Goal: Task Accomplishment & Management: Manage account settings

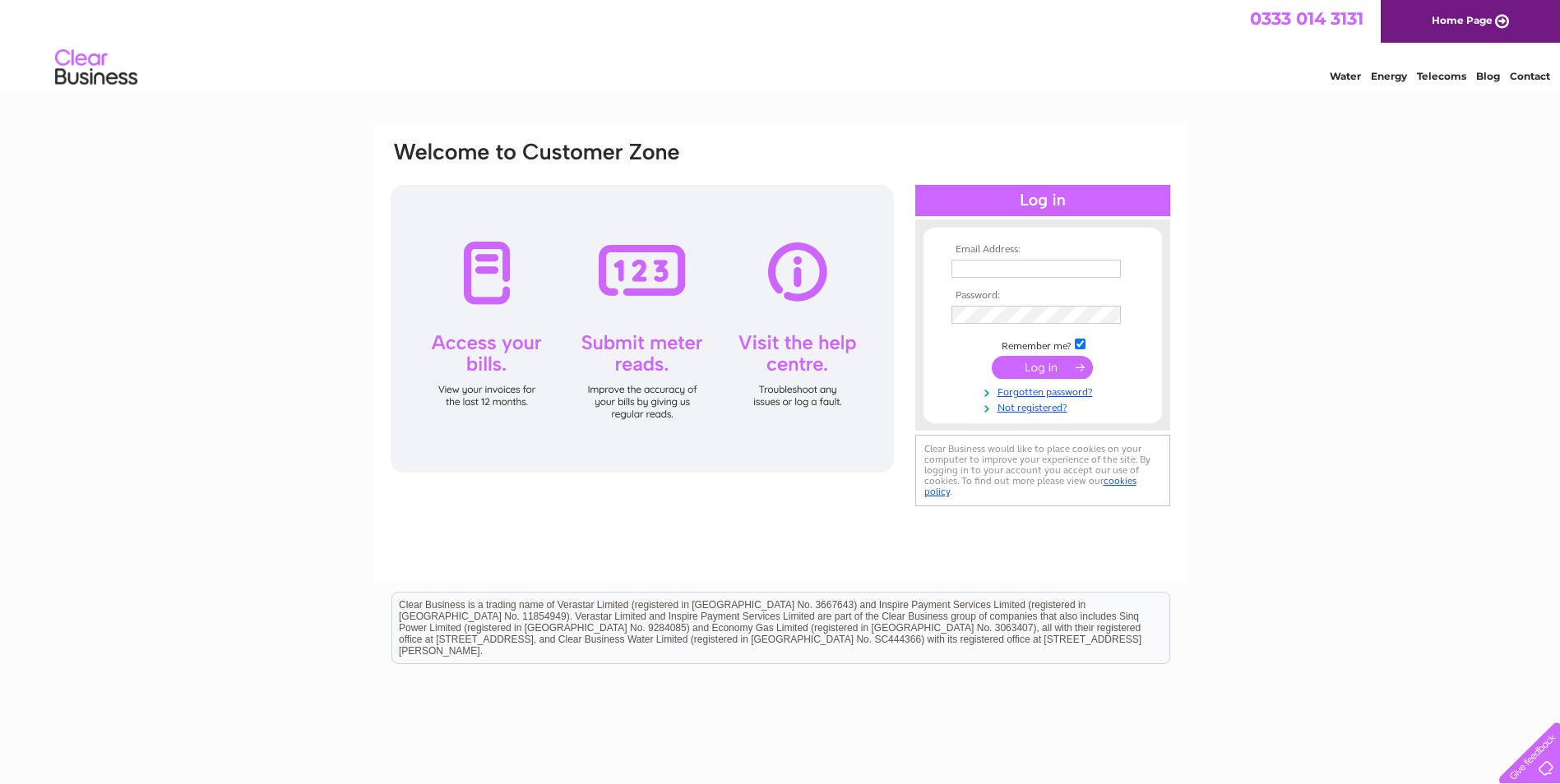
type input "homebuildingplastics@hotmail.co.uk"
click at [1047, 366] on input "submit" at bounding box center [1042, 367] width 101 height 23
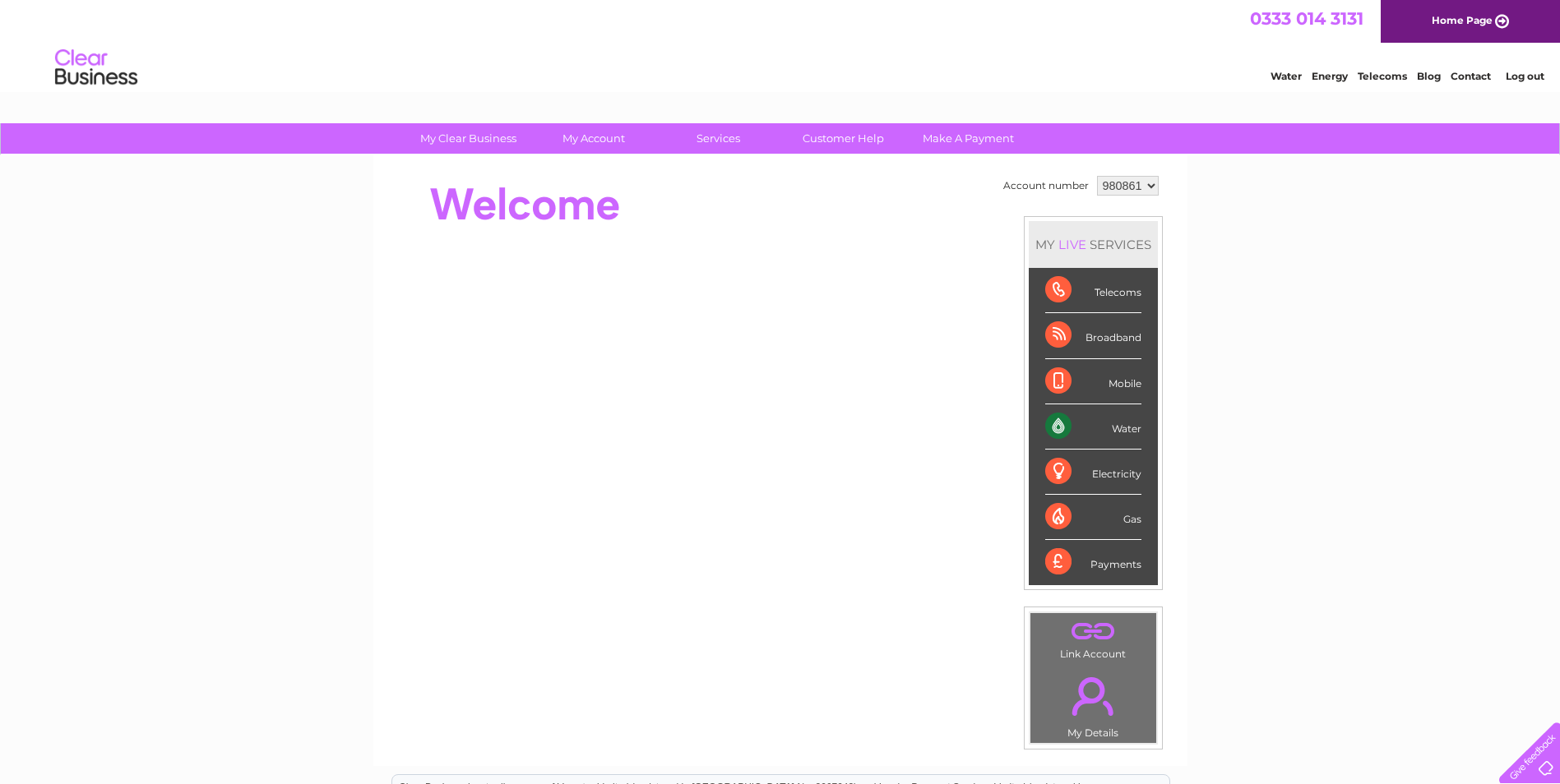
click at [1084, 718] on link "." at bounding box center [1092, 696] width 118 height 57
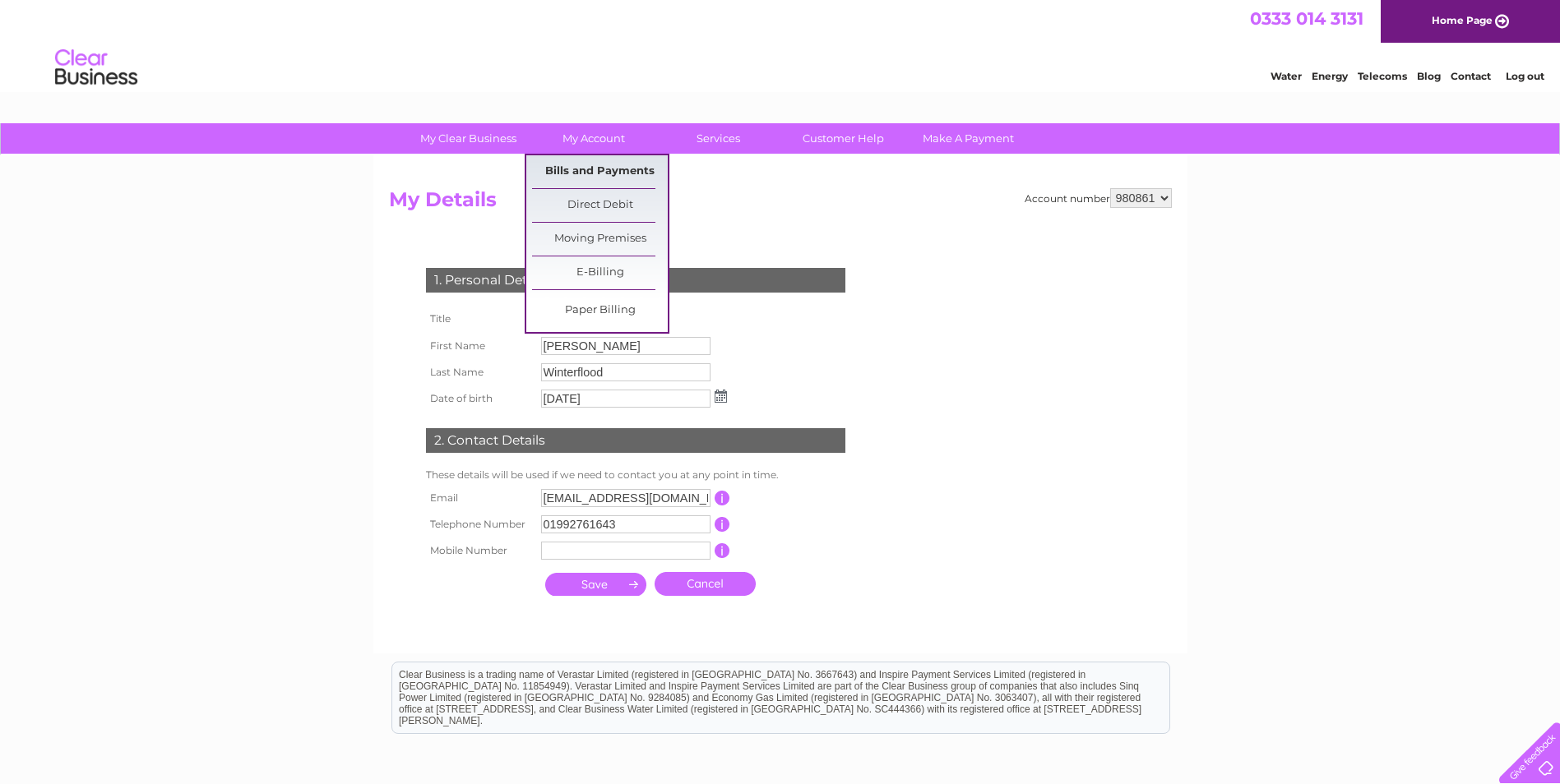
click at [580, 164] on link "Bills and Payments" at bounding box center [600, 172] width 136 height 33
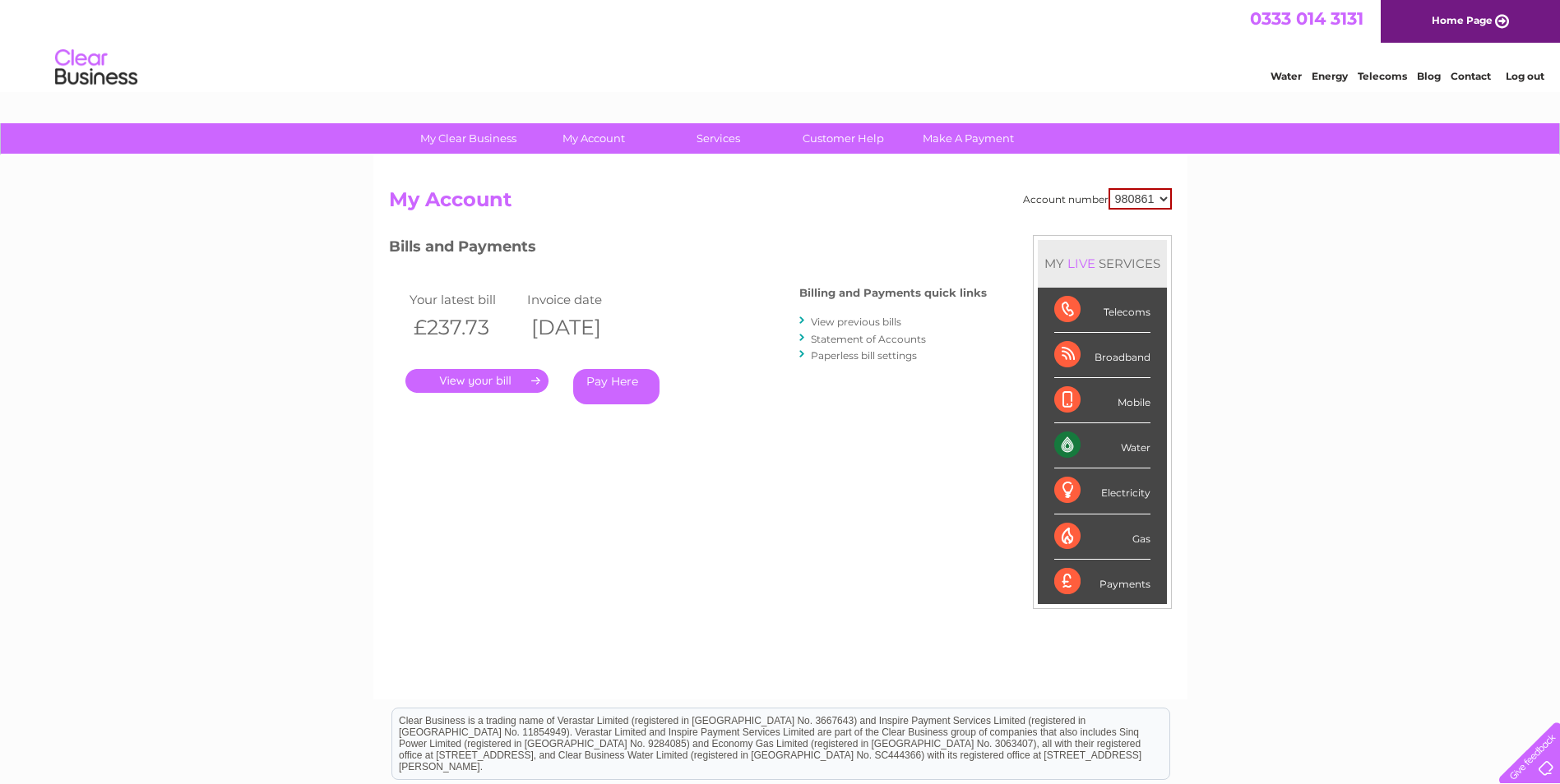
click at [520, 381] on link "." at bounding box center [476, 381] width 143 height 24
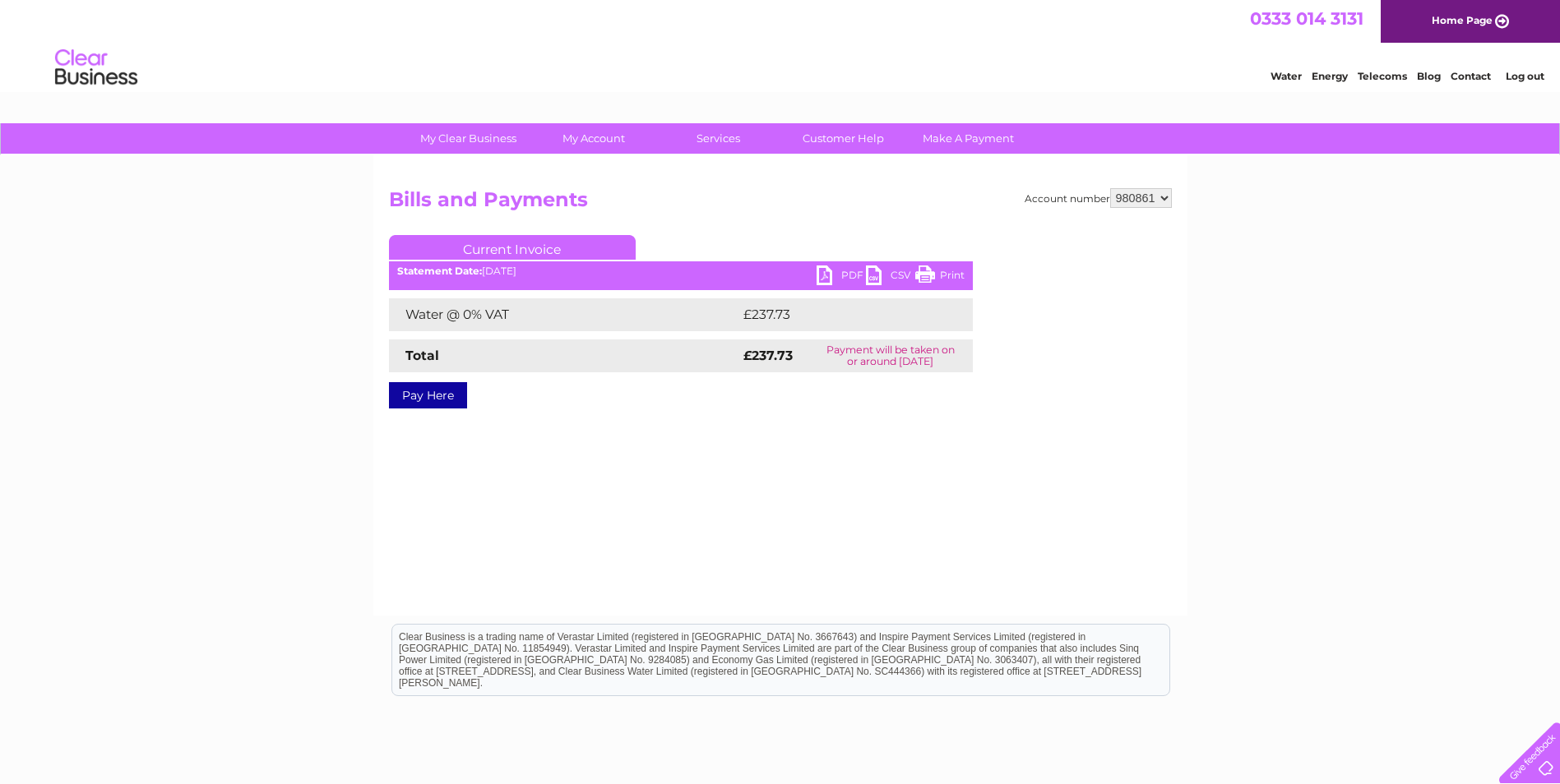
click at [836, 279] on link "PDF" at bounding box center [841, 277] width 50 height 24
click at [1471, 79] on link "Contact" at bounding box center [1470, 76] width 40 height 13
click at [884, 285] on link "CSV" at bounding box center [890, 277] width 50 height 24
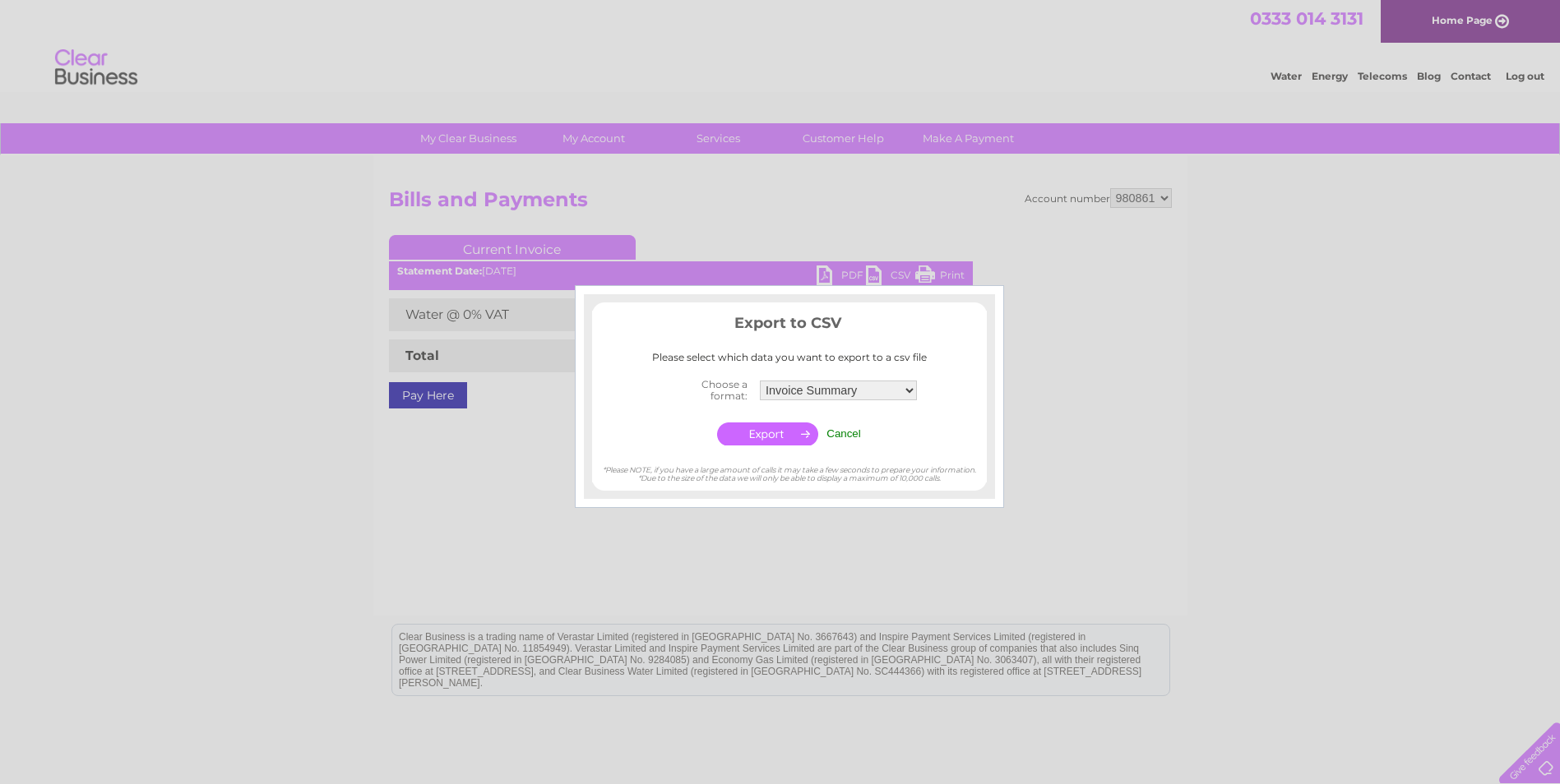
click at [904, 392] on select "Invoice Summary Service Charge Summary" at bounding box center [839, 391] width 157 height 19
click at [904, 392] on select "Invoice Summary Service Charge Summary" at bounding box center [838, 391] width 158 height 21
click at [1256, 431] on div at bounding box center [780, 392] width 1560 height 784
click at [953, 499] on div at bounding box center [789, 491] width 411 height 17
drag, startPoint x: 666, startPoint y: 536, endPoint x: 739, endPoint y: 491, distance: 85.8
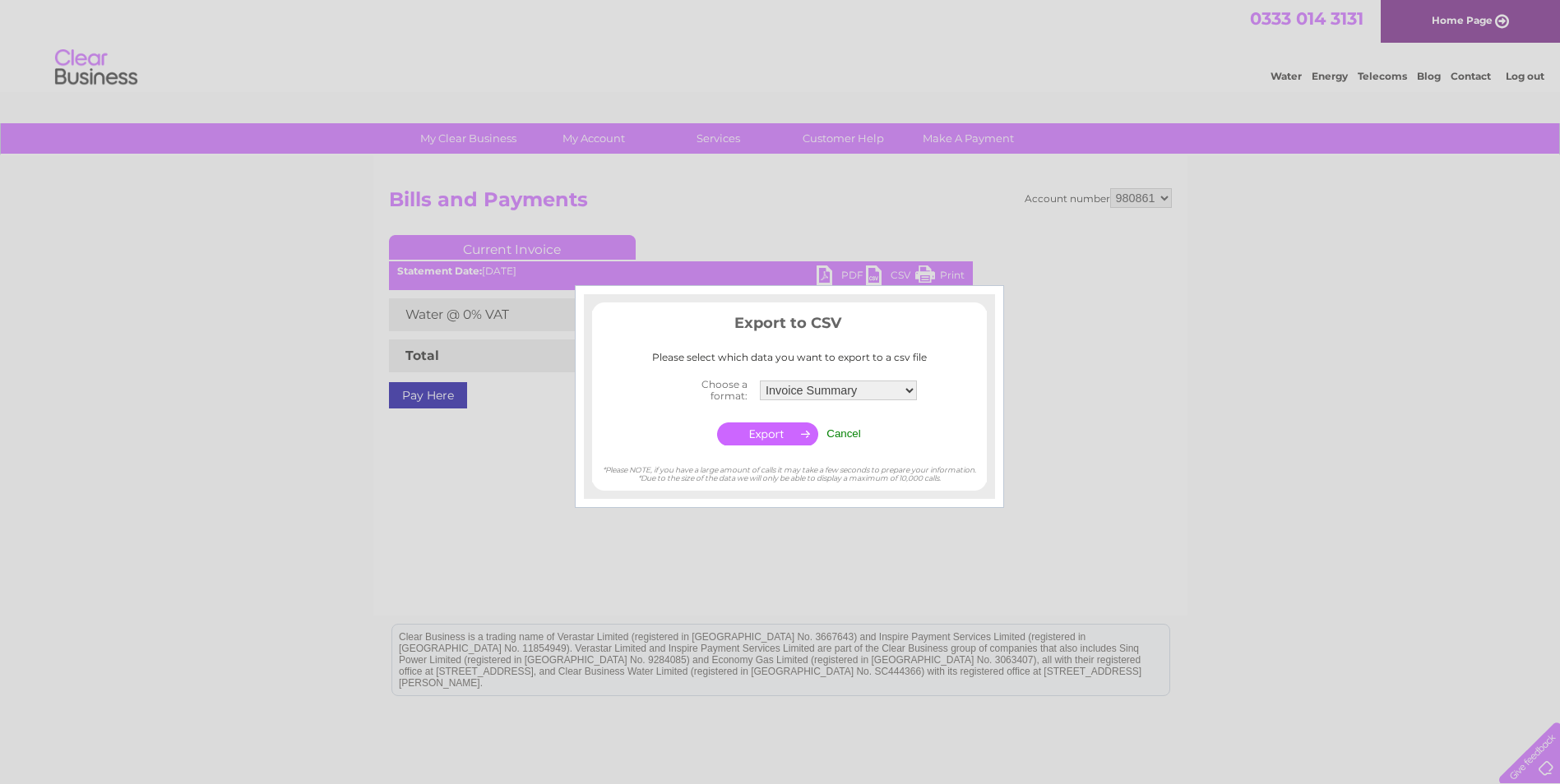
click at [693, 520] on div at bounding box center [780, 392] width 1560 height 784
click at [848, 436] on input "Cancel" at bounding box center [844, 433] width 35 height 13
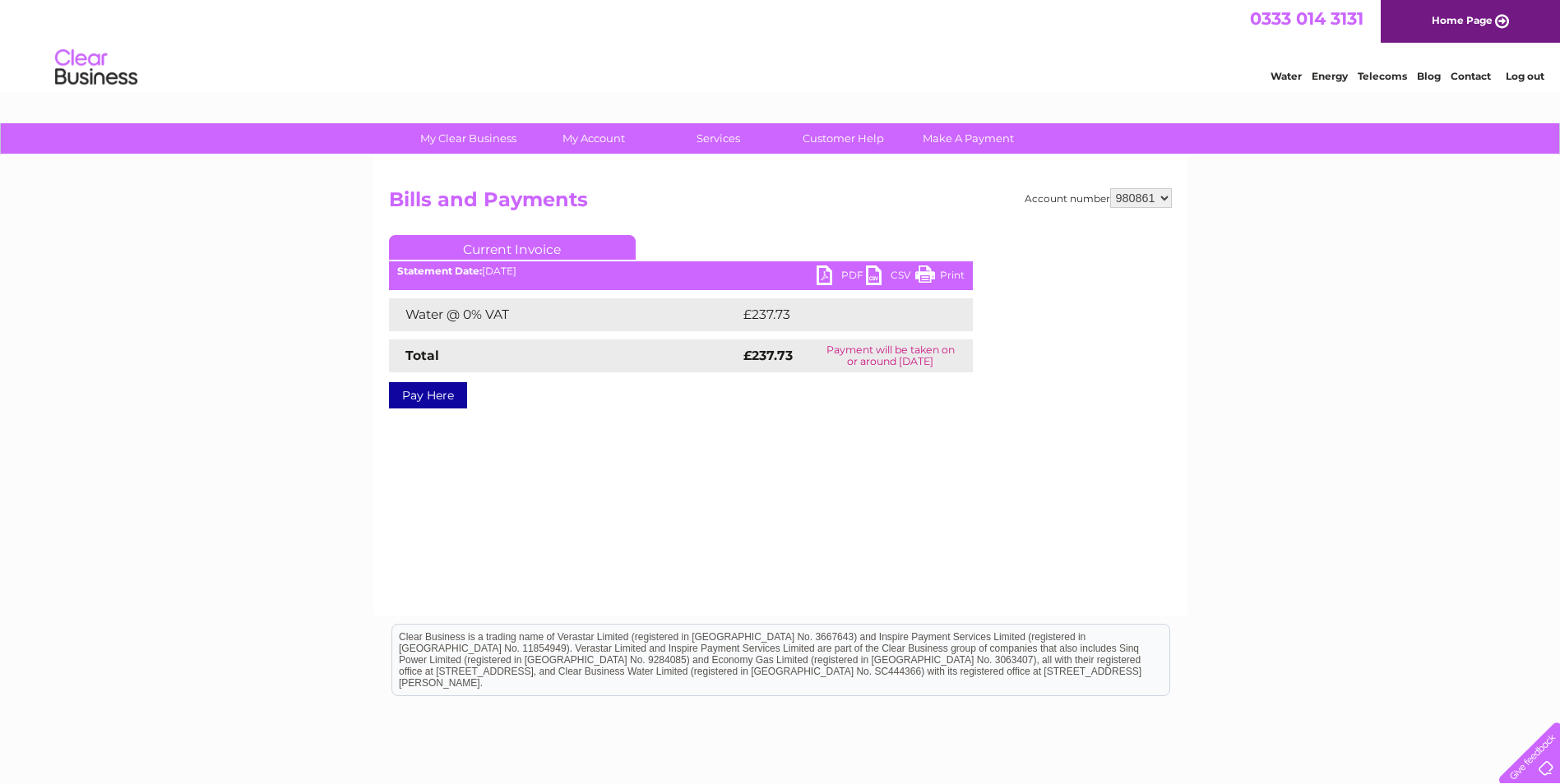
click at [842, 286] on link "PDF" at bounding box center [841, 277] width 50 height 24
click at [842, 283] on link "PDF" at bounding box center [841, 277] width 50 height 24
click at [843, 274] on link "PDF" at bounding box center [841, 277] width 50 height 24
click at [1479, 75] on link "Contact" at bounding box center [1470, 76] width 40 height 13
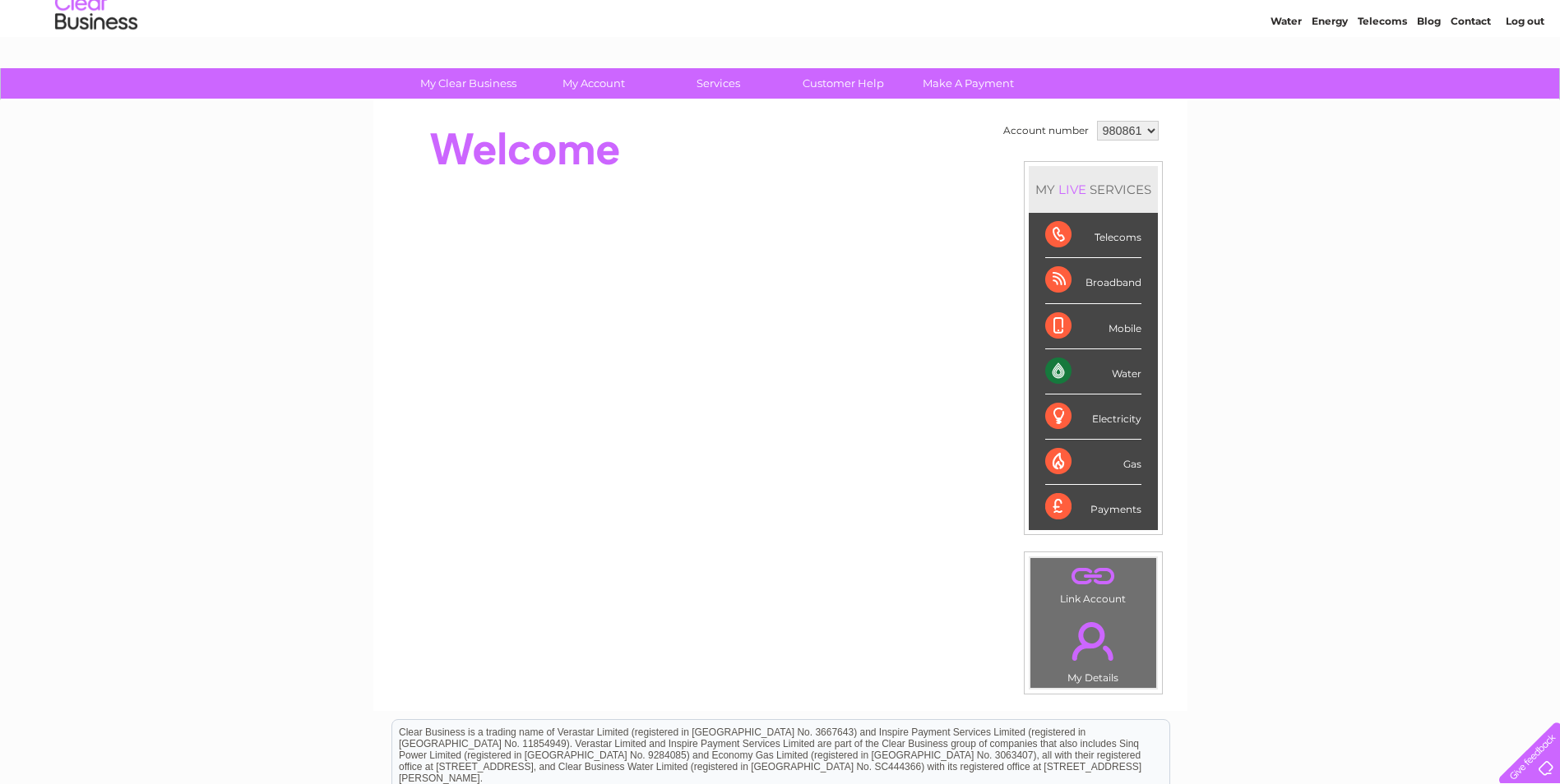
scroll to position [164, 0]
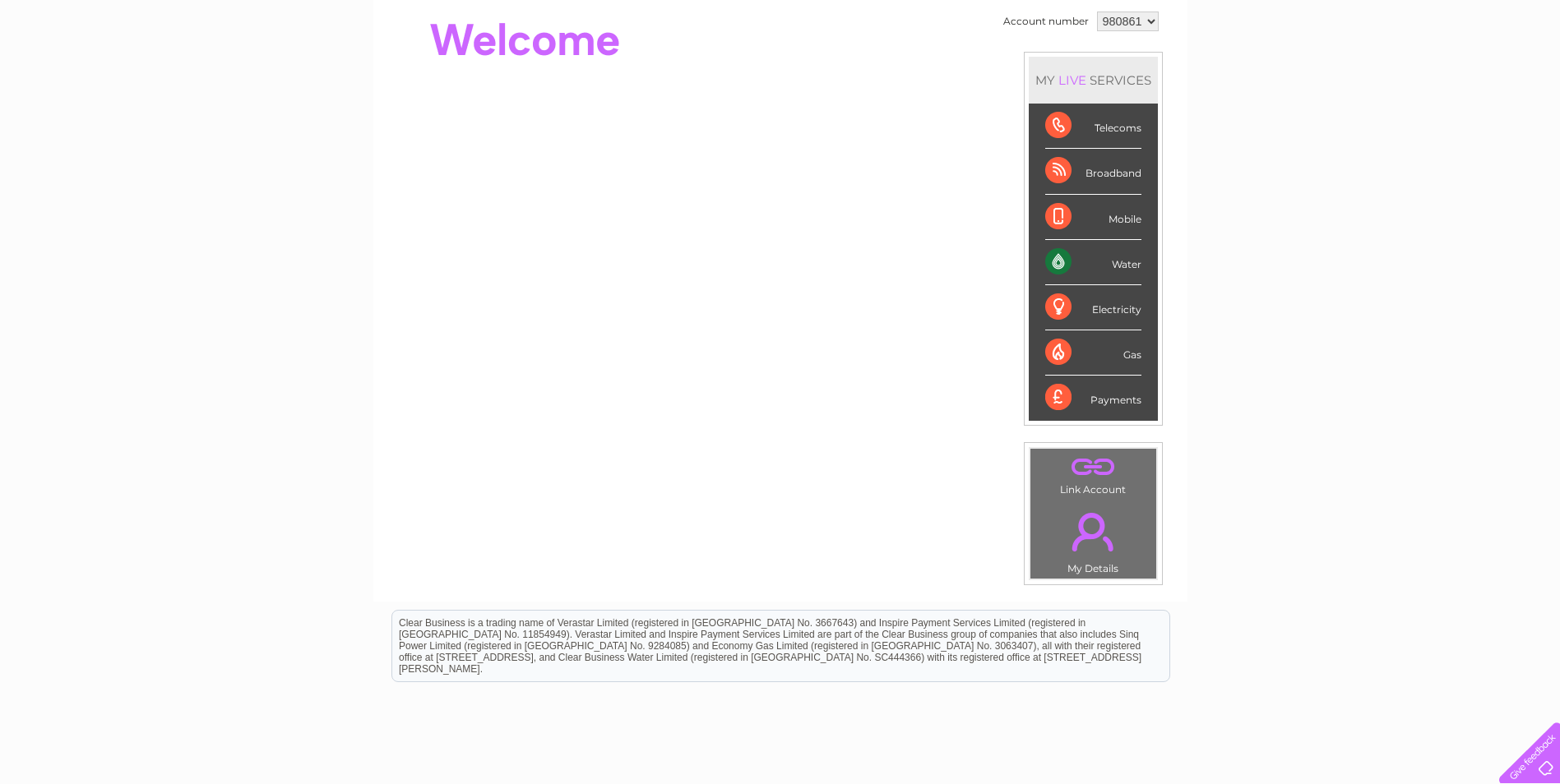
click at [1091, 473] on link "." at bounding box center [1092, 467] width 118 height 29
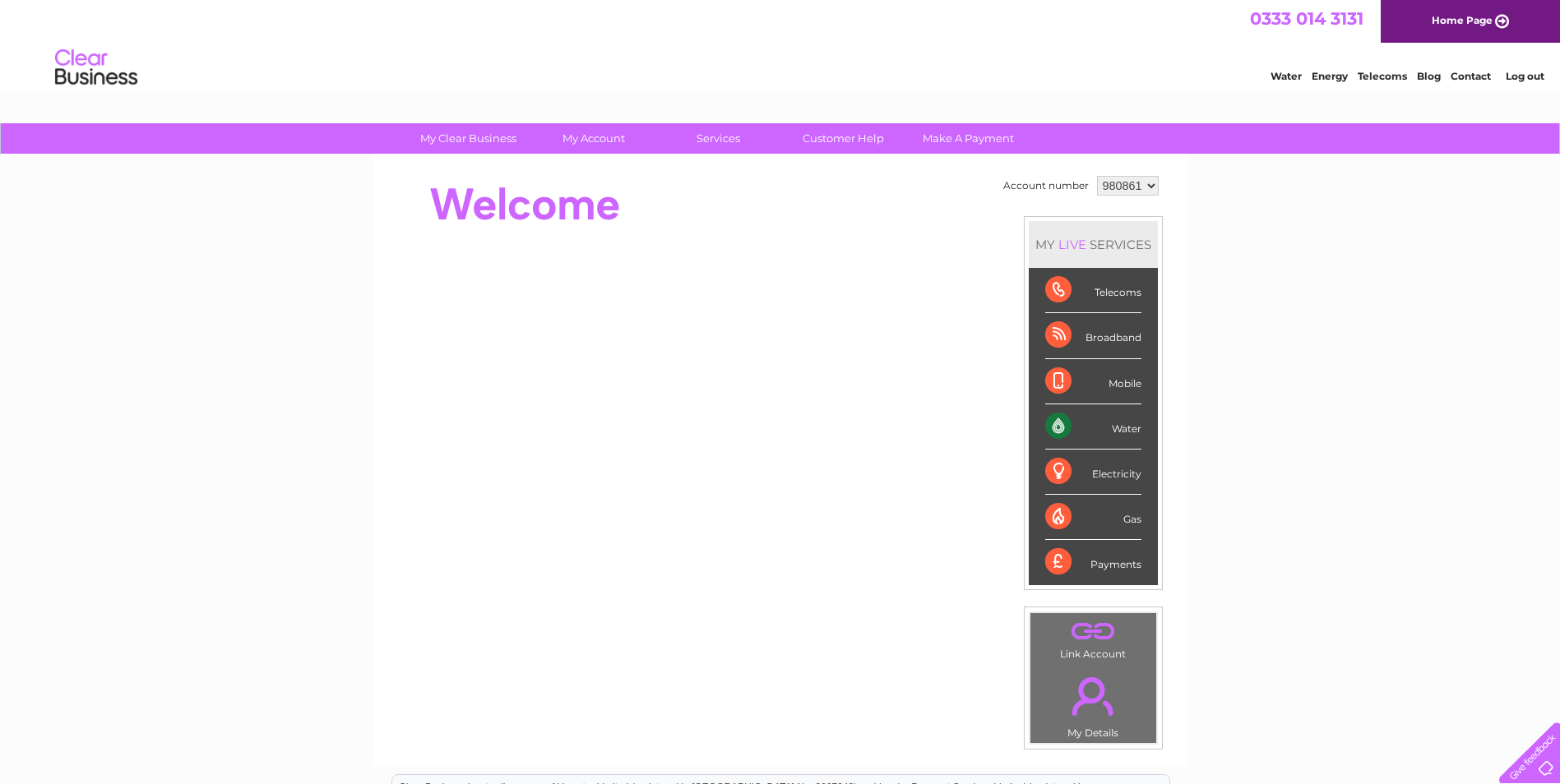
click at [1529, 69] on li "Log out" at bounding box center [1525, 76] width 50 height 20
click at [1532, 84] on li "Log out" at bounding box center [1525, 76] width 50 height 20
click at [1531, 78] on link "Log out" at bounding box center [1525, 76] width 39 height 13
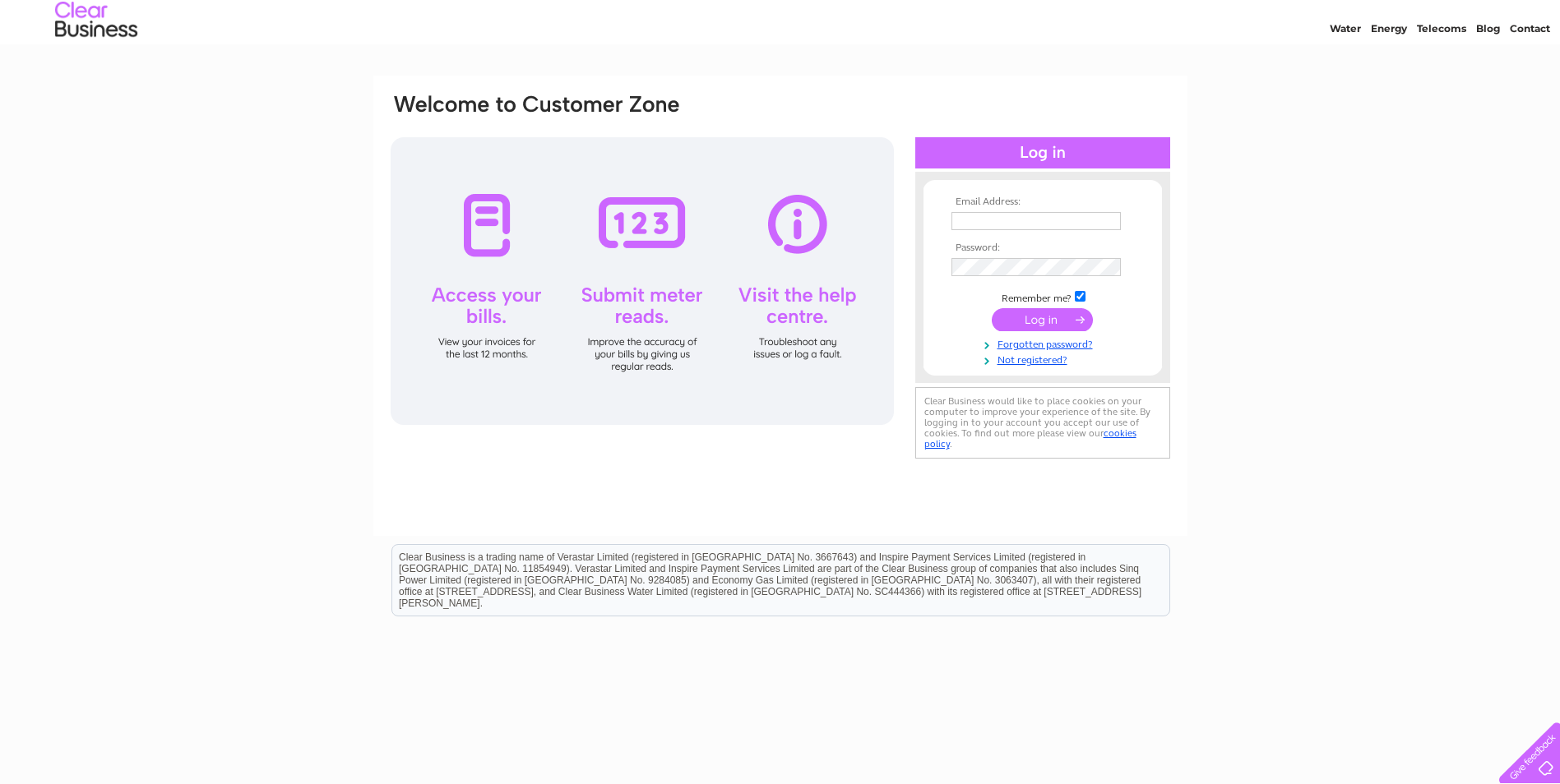
scroll to position [93, 0]
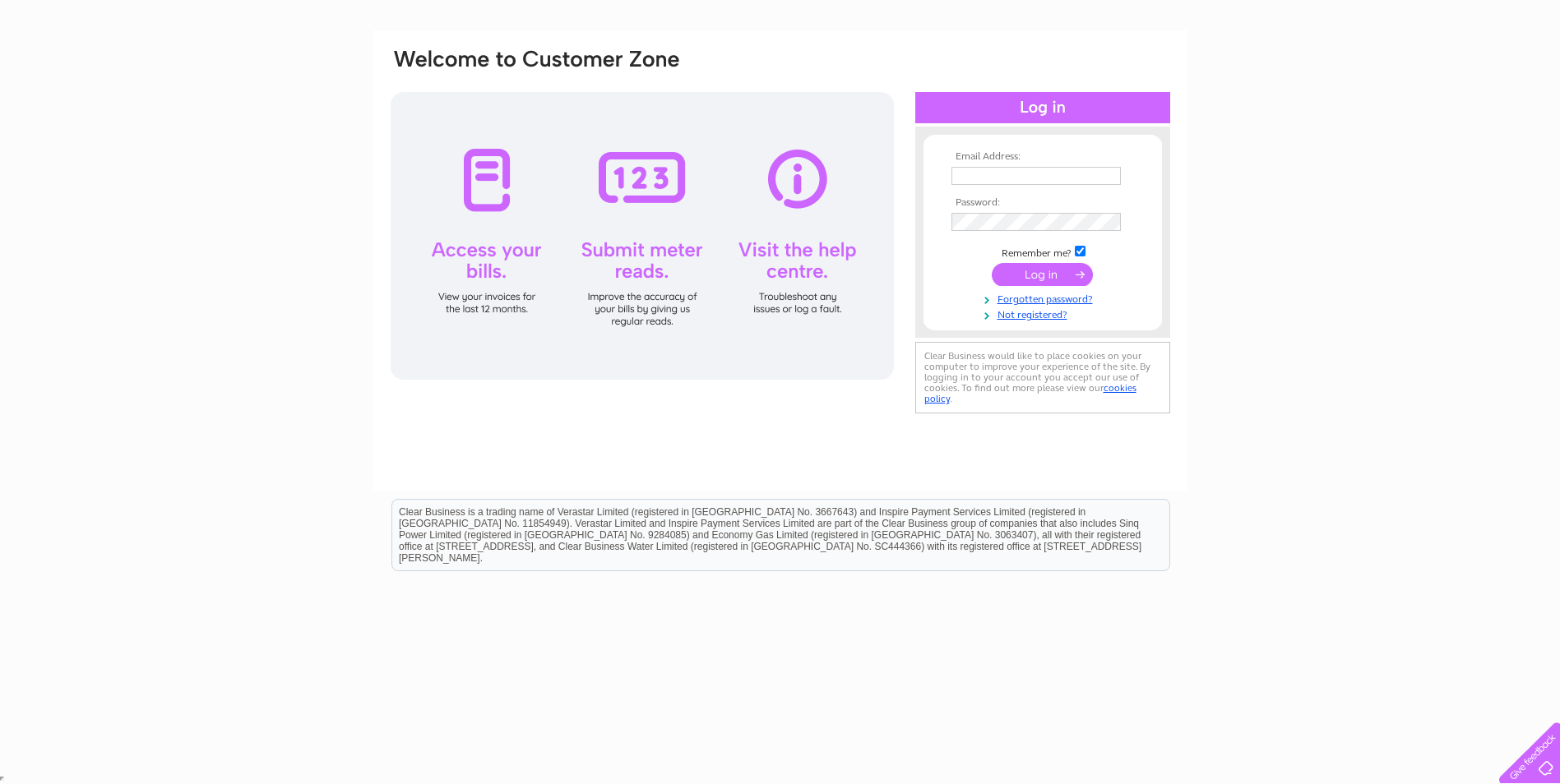
type input "[EMAIL_ADDRESS][DOMAIN_NAME]"
click at [622, 161] on div at bounding box center [642, 236] width 503 height 288
